Goal: Task Accomplishment & Management: Manage account settings

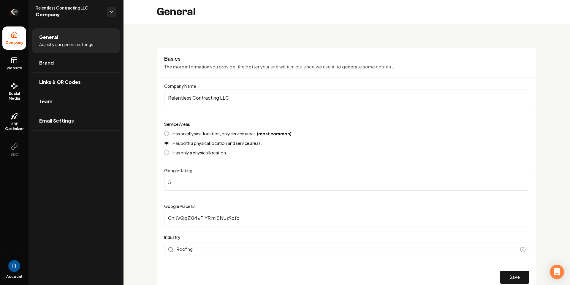
click at [13, 19] on link "Return to dashboard" at bounding box center [14, 12] width 29 height 24
click at [18, 66] on span "Website" at bounding box center [14, 68] width 20 height 5
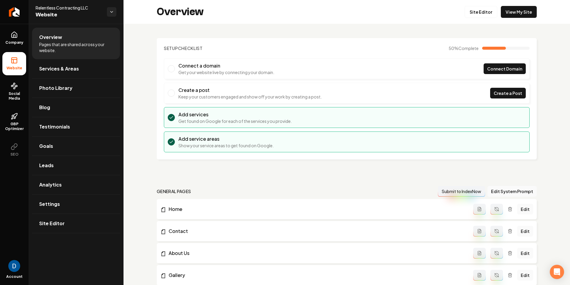
click at [47, 7] on span "Relentless Contracting LLC" at bounding box center [69, 8] width 67 height 6
copy span "Relentless Contracting LLC"
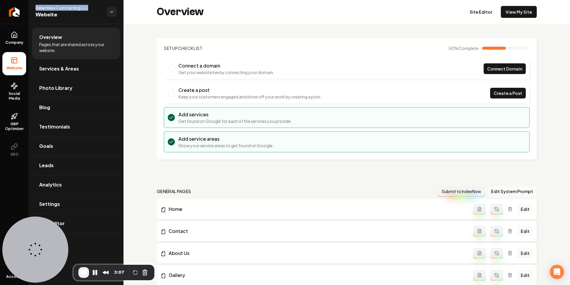
click at [53, 9] on span "Relentless Contracting LLC" at bounding box center [69, 8] width 67 height 6
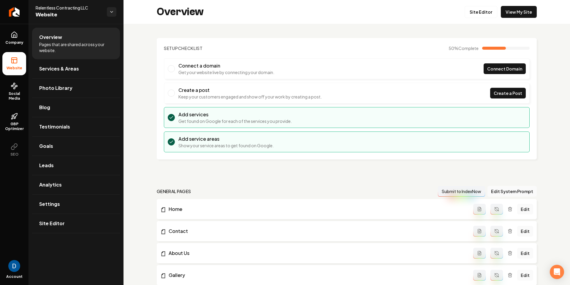
click at [43, 7] on span "Relentless Contracting LLC" at bounding box center [69, 8] width 67 height 6
click at [43, 8] on span "Relentless Contracting LLC" at bounding box center [69, 8] width 67 height 6
copy span "Relentless Contracting LLC"
click at [15, 93] on span "Social Media" at bounding box center [14, 96] width 24 height 10
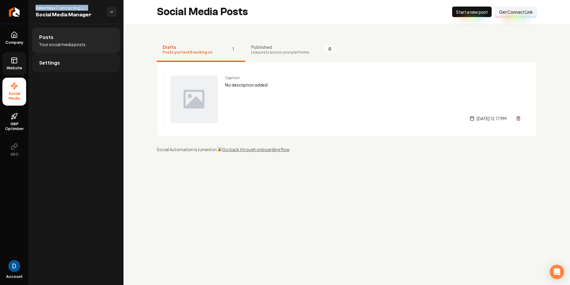
click at [58, 63] on span "Settings" at bounding box center [49, 62] width 21 height 7
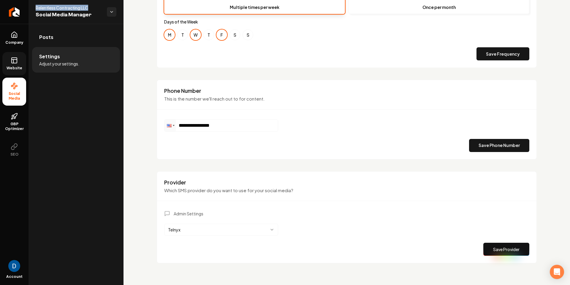
scroll to position [247, 0]
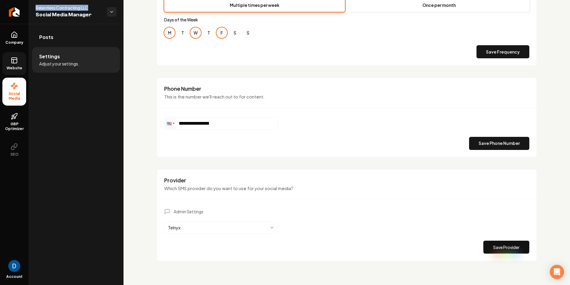
click at [190, 228] on html "**********" at bounding box center [285, 142] width 570 height 285
click at [499, 246] on button "Save Provider" at bounding box center [507, 246] width 46 height 13
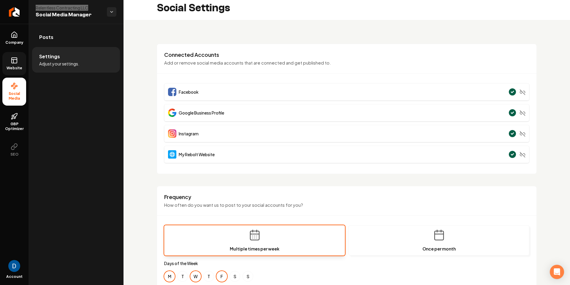
scroll to position [0, 0]
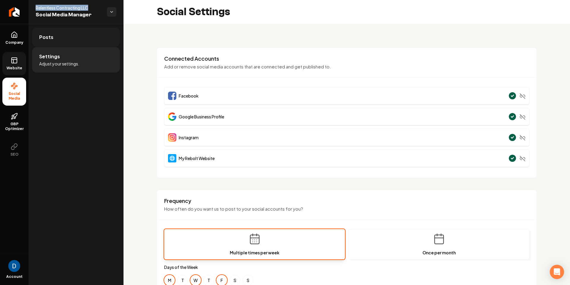
click at [73, 39] on link "Posts" at bounding box center [76, 37] width 88 height 19
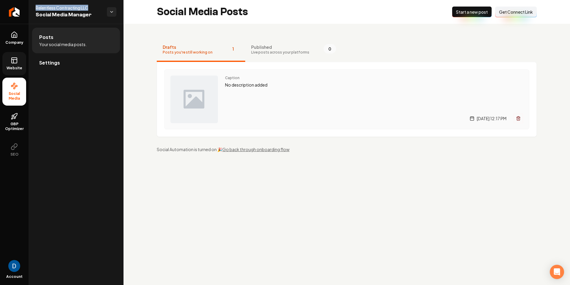
click at [520, 119] on icon "Main content area" at bounding box center [518, 118] width 5 height 5
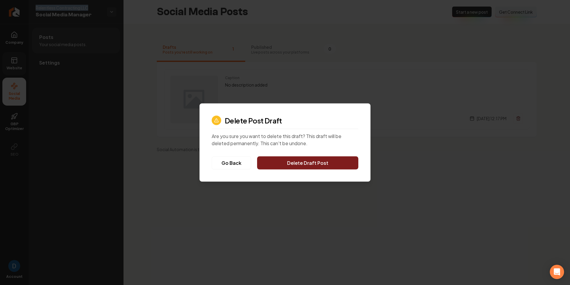
click at [304, 162] on button "Delete Draft Post" at bounding box center [307, 162] width 101 height 13
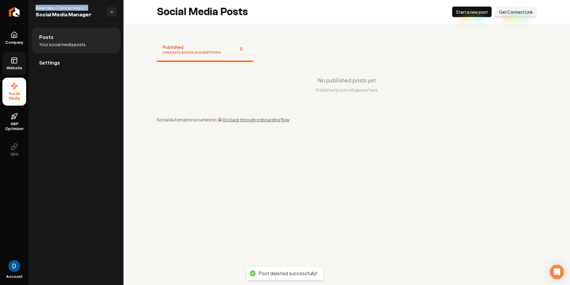
click at [472, 11] on span "Start a new post" at bounding box center [472, 12] width 32 height 6
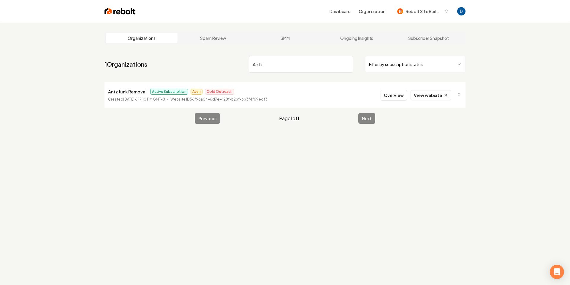
type input "Antz"
click at [119, 93] on p "Antz Junk Removal" at bounding box center [127, 91] width 39 height 7
copy p "Antz Junk Removal"
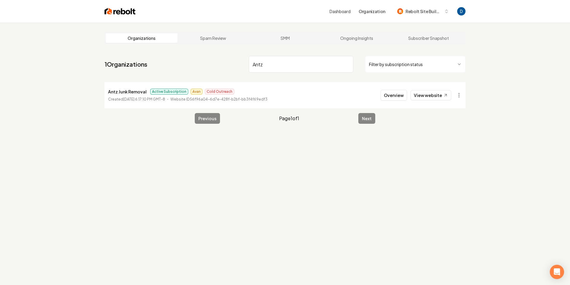
click at [307, 67] on input "Antz" at bounding box center [301, 64] width 105 height 17
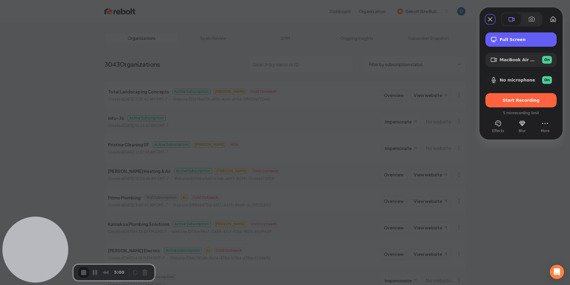
click at [525, 36] on div "Full Screen" at bounding box center [521, 39] width 71 height 14
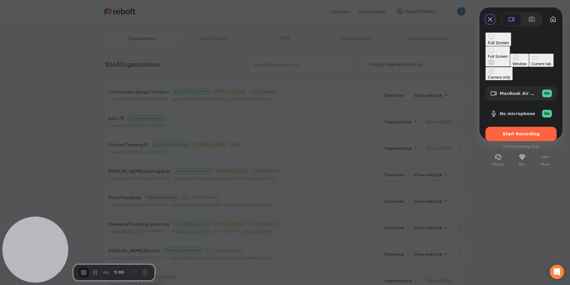
click at [486, 46] on button "Full Screen" at bounding box center [498, 56] width 25 height 20
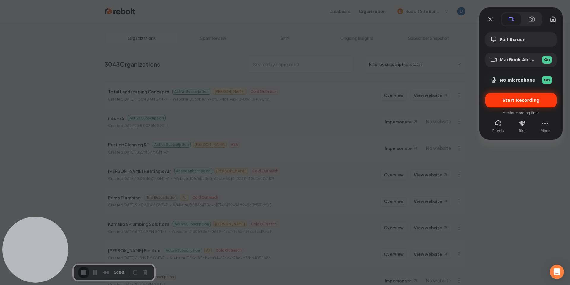
click at [547, 102] on div "Start Recording" at bounding box center [521, 100] width 71 height 14
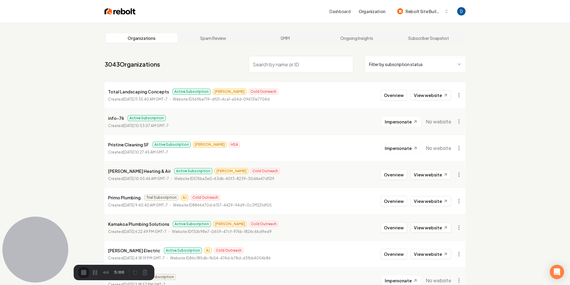
scroll to position [1, 0]
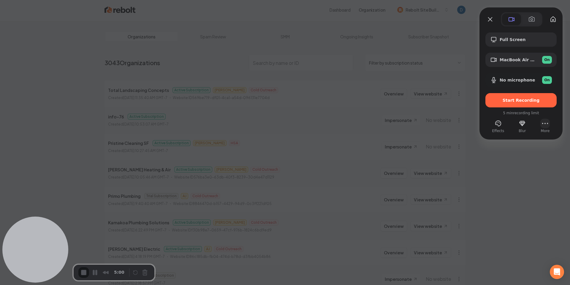
click at [544, 126] on button "More (10 unread)" at bounding box center [546, 124] width 10 height 10
click at [520, 104] on div "Start Recording" at bounding box center [521, 100] width 71 height 14
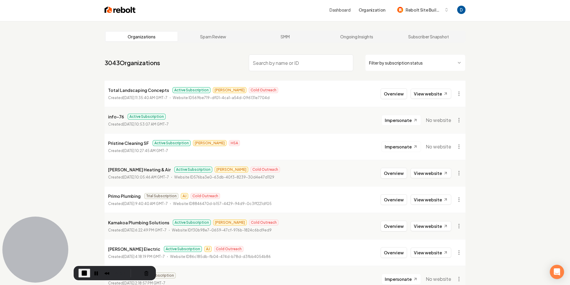
click at [201, 54] on nav "3043 Organizations Filter by subscription status" at bounding box center [285, 65] width 361 height 26
click at [360, 38] on link "Ongoing Insights" at bounding box center [357, 37] width 72 height 10
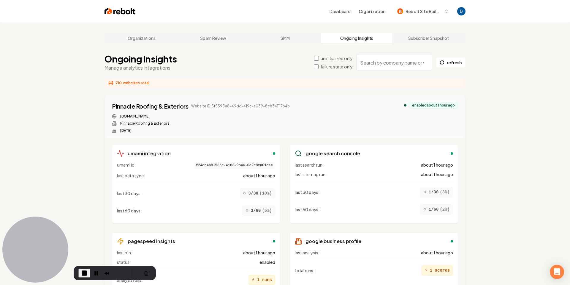
click at [409, 63] on input "search" at bounding box center [394, 62] width 76 height 17
paste input "https://www.loom.com/share/8d22e2ad41b547f18e61b920f86e4360"
type input "https://www.loom.com/share/8d22e2ad41b547f18e61b920f86e4360"
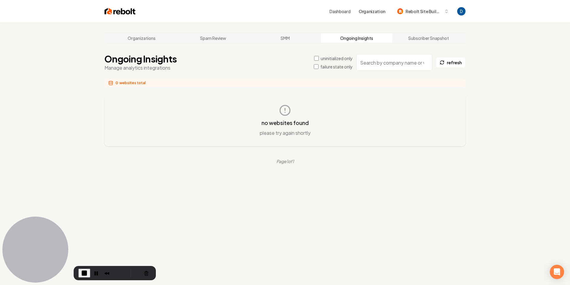
click at [398, 61] on div "Organizations Spam Review SMM Ongoing Insights Subscriber Snapshot Ongoing Insi…" at bounding box center [285, 165] width 570 height 285
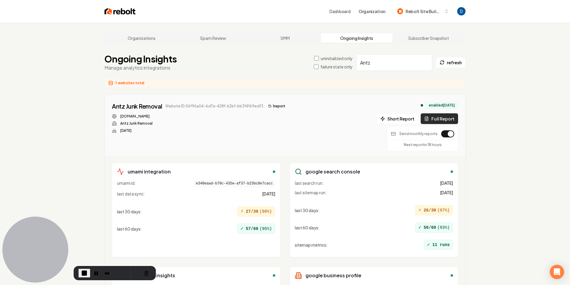
click at [447, 119] on button "Full Report" at bounding box center [439, 118] width 37 height 11
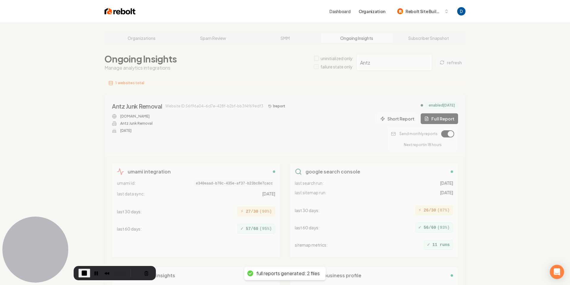
click at [273, 273] on div "full reports generated: 2 files" at bounding box center [288, 273] width 64 height 6
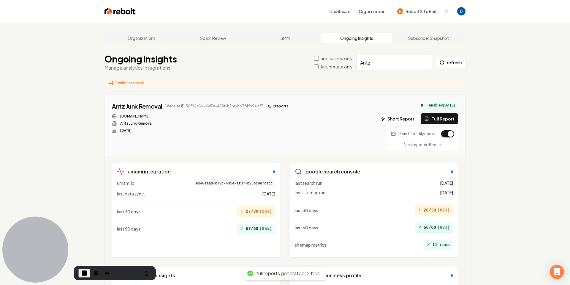
click at [290, 123] on div "Antz Junk Removal Website ID: 56f96a04-6d7e-428f-b2bf-bb3f4f69edf3 2 report s a…" at bounding box center [285, 126] width 346 height 49
click at [278, 106] on button "2 report s" at bounding box center [278, 105] width 25 height 7
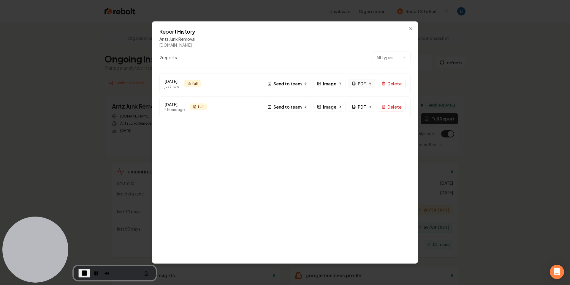
click at [363, 83] on span "PDF" at bounding box center [362, 83] width 8 height 6
click at [415, 32] on div "Report History Antz Junk Removal antzjunkremoval.com 2 report s All Types Aug 2…" at bounding box center [285, 142] width 266 height 242
drag, startPoint x: 412, startPoint y: 27, endPoint x: 414, endPoint y: 31, distance: 3.9
click at [412, 27] on icon "button" at bounding box center [410, 28] width 5 height 5
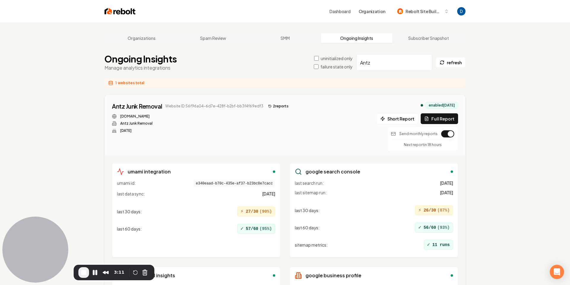
click at [384, 65] on input "Antz" at bounding box center [394, 62] width 76 height 17
click at [389, 59] on input "Antz" at bounding box center [394, 62] width 76 height 17
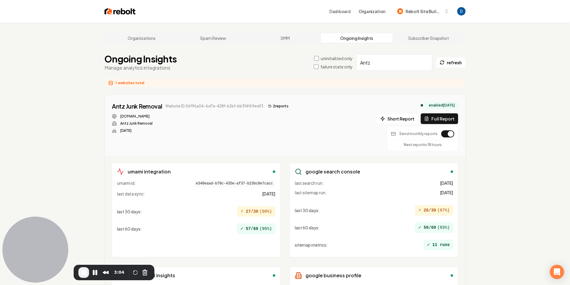
click at [389, 59] on input "Antz" at bounding box center [394, 62] width 76 height 17
paste input "Relentless Contracting LLC"
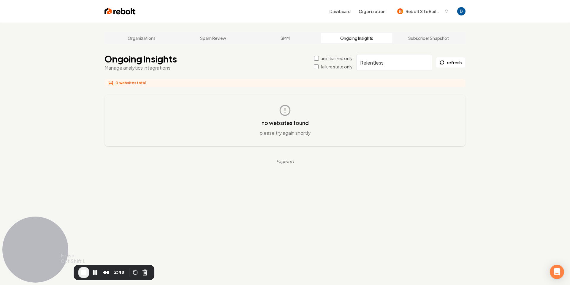
type input "Relentless"
click at [84, 271] on span "End Recording" at bounding box center [83, 272] width 7 height 7
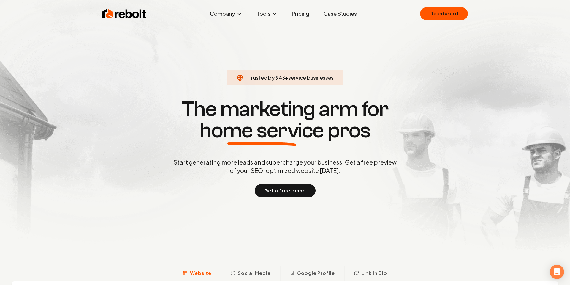
click at [303, 11] on link "Pricing" at bounding box center [300, 14] width 27 height 12
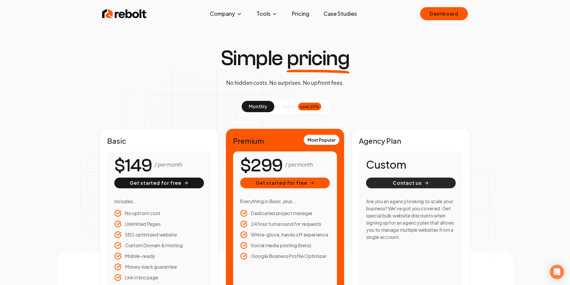
click at [423, 182] on button "Contact us" at bounding box center [411, 182] width 90 height 11
